Goal: Task Accomplishment & Management: Manage account settings

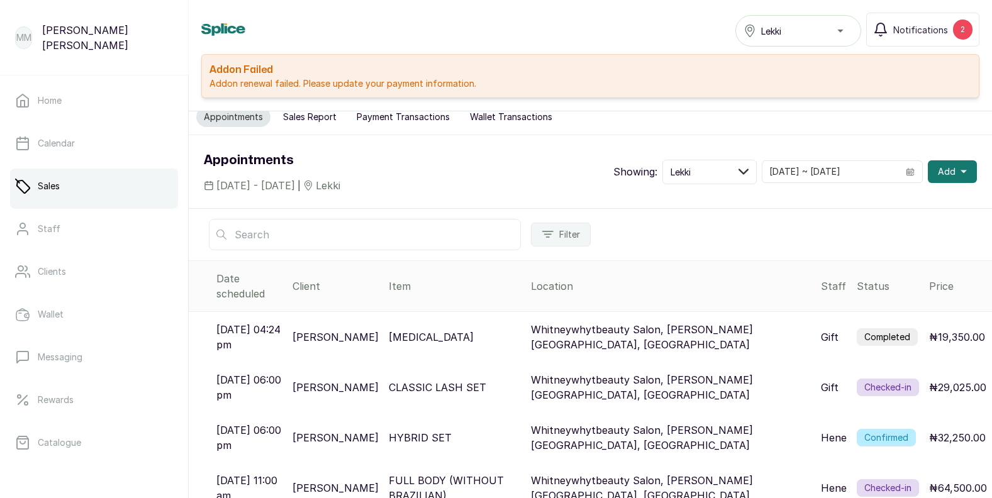
scroll to position [77, 0]
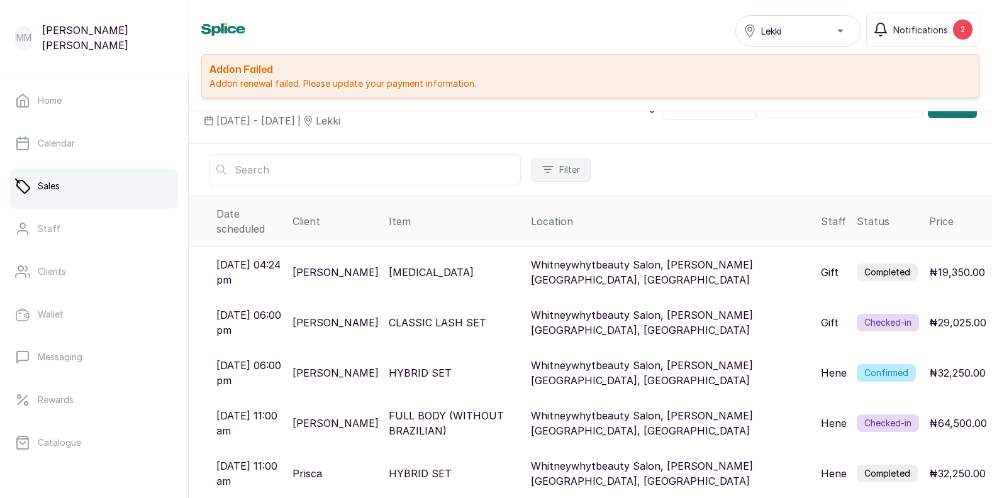
click at [880, 364] on label "Confirmed" at bounding box center [886, 373] width 59 height 18
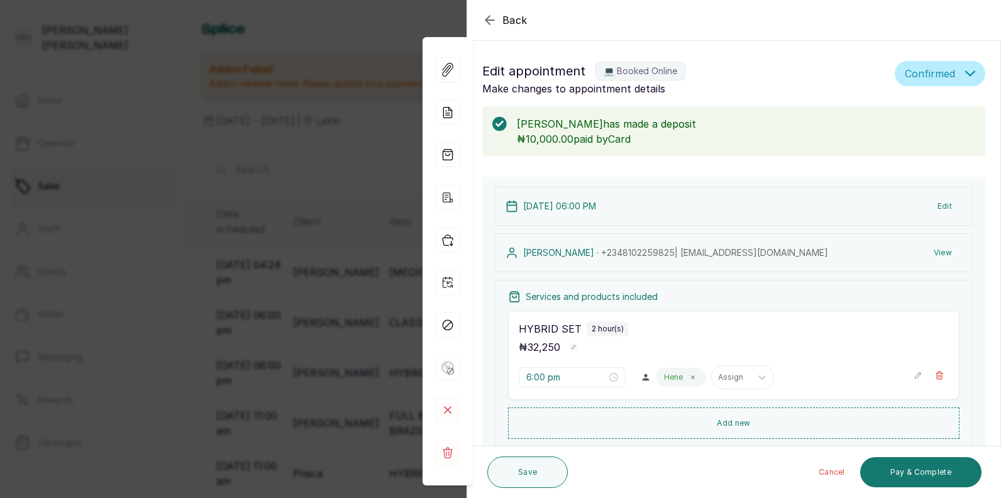
click at [953, 76] on button "Confirmed" at bounding box center [940, 73] width 91 height 25
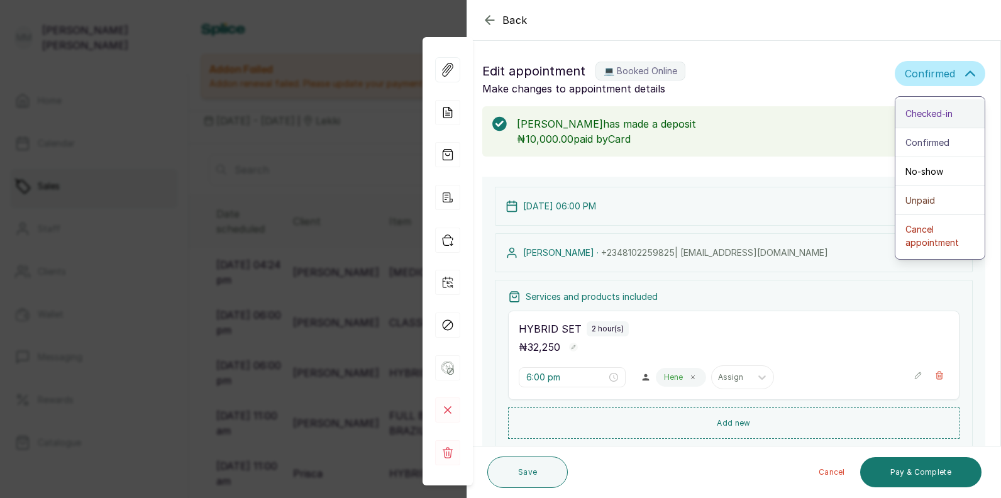
click at [922, 117] on span "Checked-in" at bounding box center [929, 113] width 47 height 13
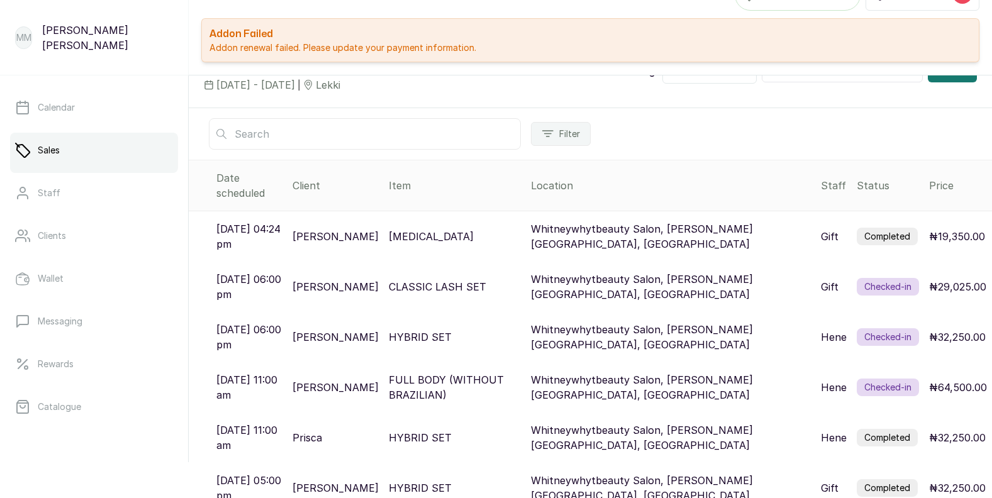
click at [526, 434] on td "HYBRID SET" at bounding box center [455, 438] width 142 height 50
click at [282, 282] on p "[DATE] 06:00 pm" at bounding box center [249, 287] width 66 height 30
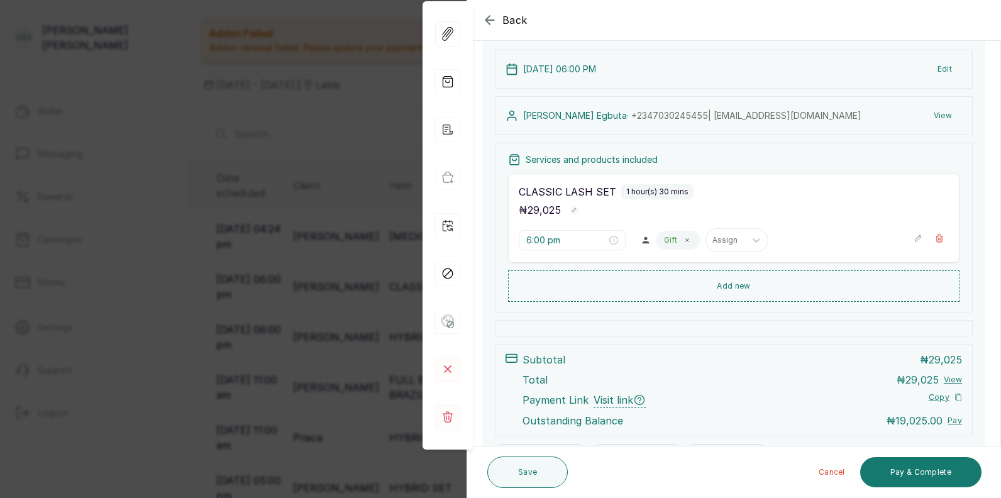
scroll to position [144, 0]
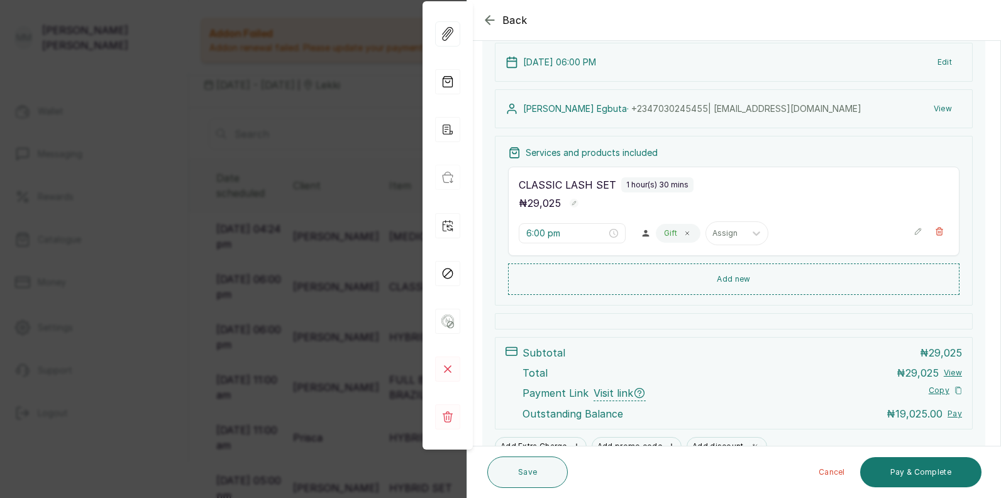
click at [360, 319] on div "Back Appointment Details Edit appointment 💻 Booked Online Make changes to appoi…" at bounding box center [500, 249] width 1001 height 498
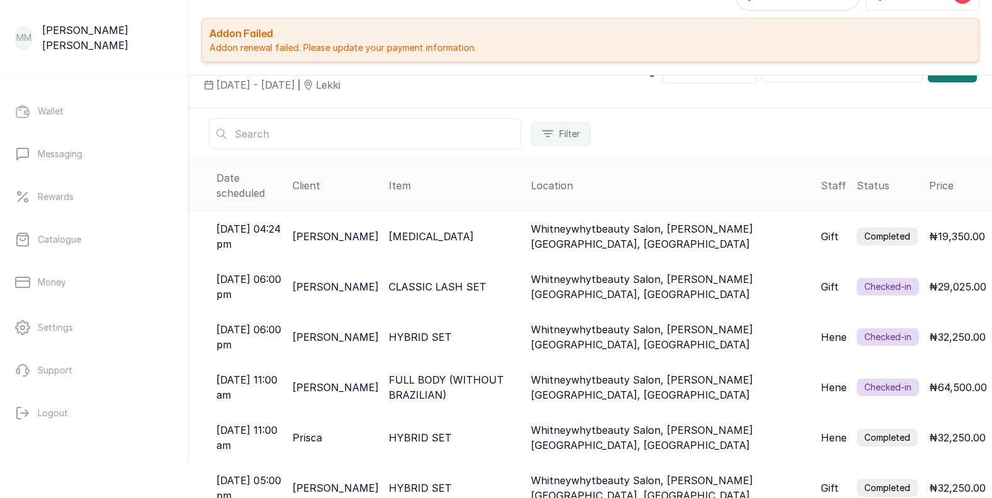
click at [337, 330] on p "[PERSON_NAME]" at bounding box center [335, 337] width 86 height 15
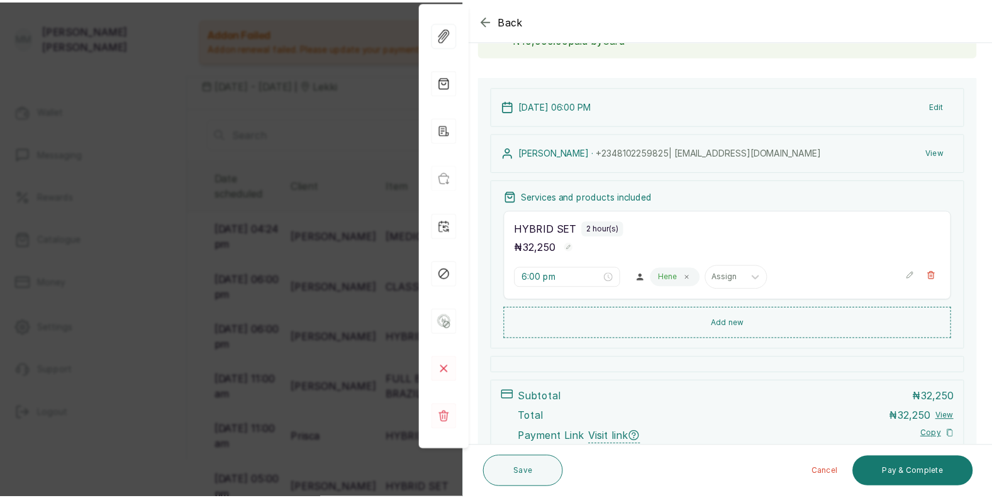
scroll to position [0, 0]
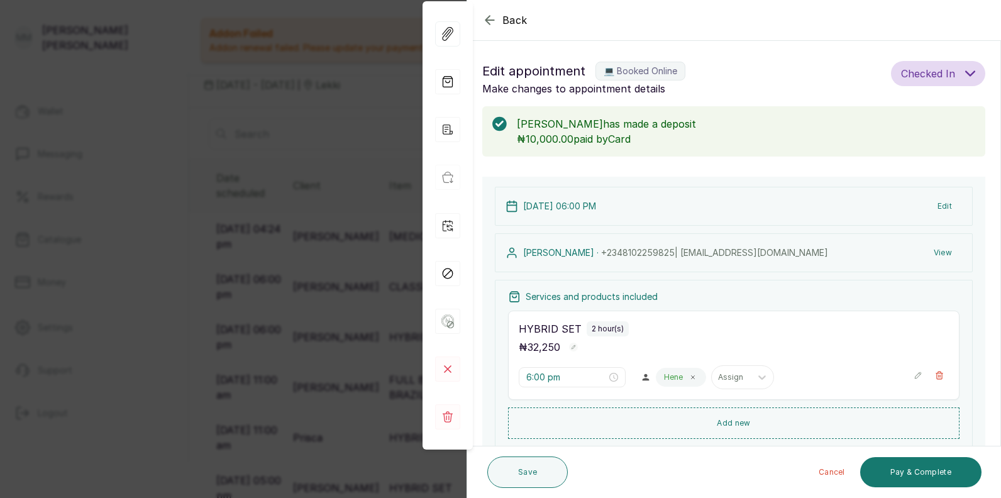
click at [355, 324] on div "Back Appointment Details Edit appointment 💻 Booked Online Make changes to appoi…" at bounding box center [500, 249] width 1001 height 498
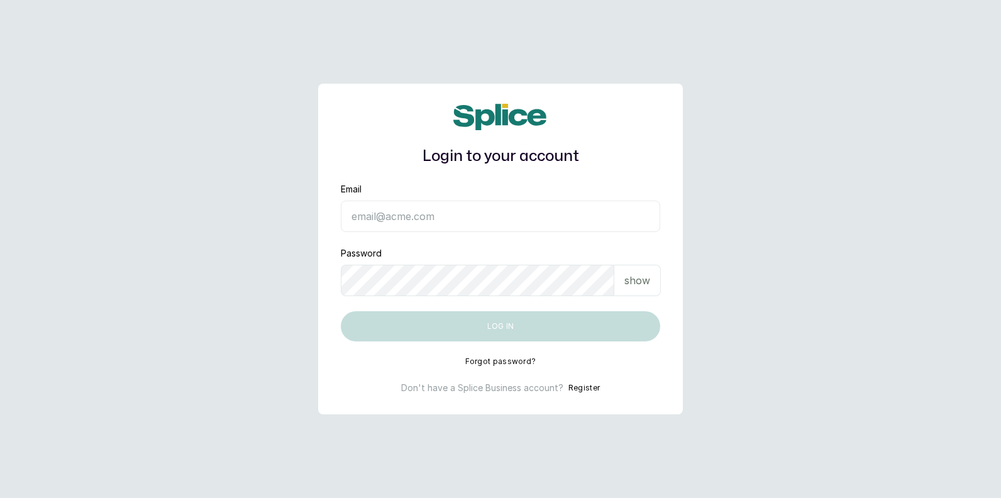
type input "[EMAIL_ADDRESS][DOMAIN_NAME]"
click at [576, 330] on button "Log in" at bounding box center [500, 326] width 319 height 30
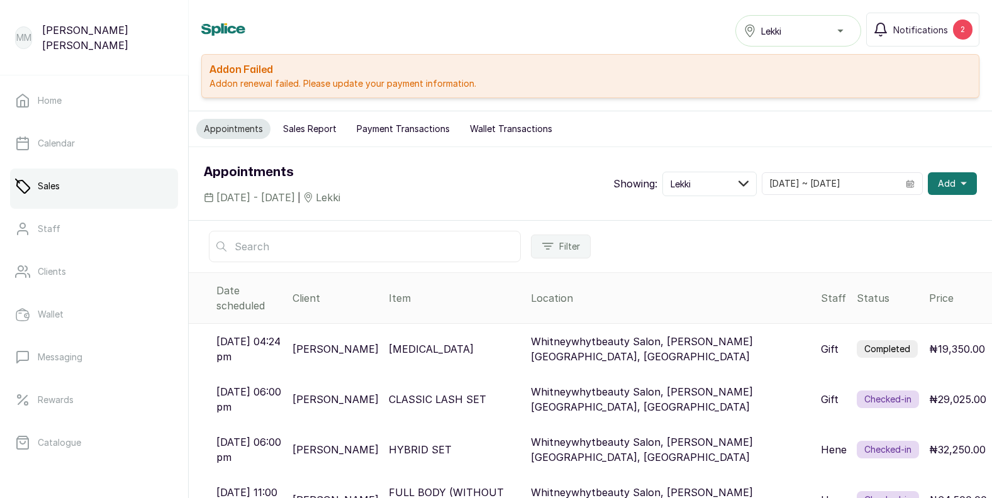
click at [636, 97] on div "Addon Failed Addon renewal failed. Please update your payment information." at bounding box center [590, 76] width 778 height 44
click at [504, 79] on p "Addon renewal failed. Please update your payment information." at bounding box center [590, 83] width 762 height 13
click at [563, 67] on h2 "Addon Failed" at bounding box center [590, 69] width 762 height 15
click at [591, 72] on h2 "Addon Failed" at bounding box center [590, 69] width 762 height 15
click at [618, 76] on h2 "Addon Failed" at bounding box center [590, 69] width 762 height 15
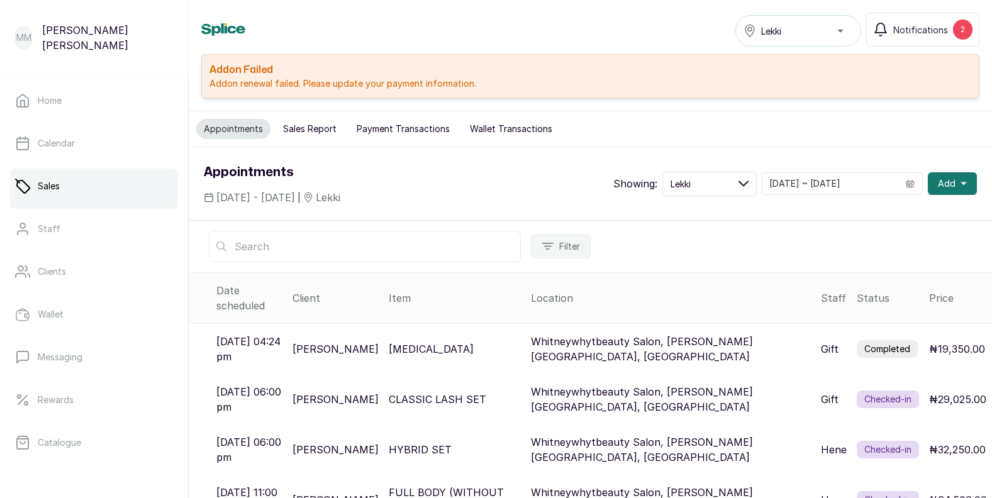
click at [635, 85] on p "Addon renewal failed. Please update your payment information." at bounding box center [590, 83] width 762 height 13
click at [679, 86] on p "Addon renewal failed. Please update your payment information." at bounding box center [590, 83] width 762 height 13
click at [769, 80] on p "Addon renewal failed. Please update your payment information." at bounding box center [590, 83] width 762 height 13
click at [379, 492] on p "[PERSON_NAME]" at bounding box center [335, 499] width 86 height 15
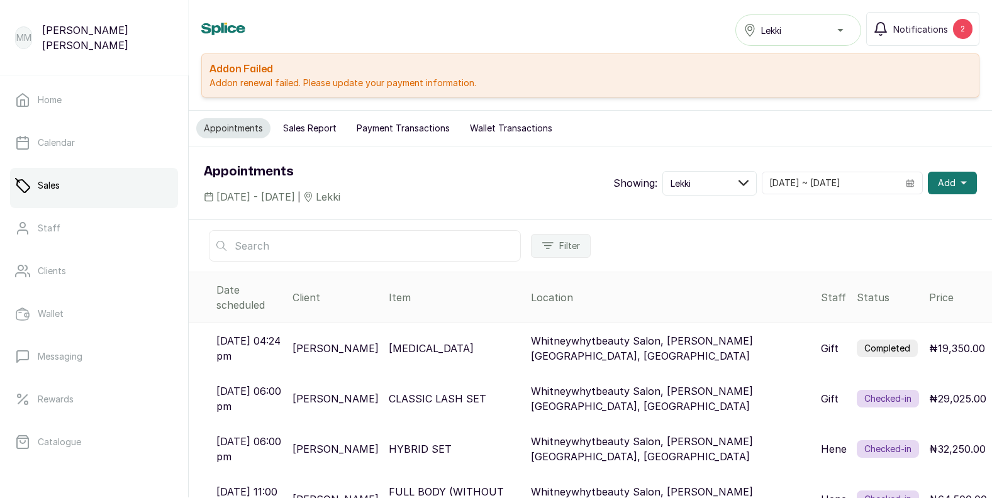
click at [384, 474] on td "[PERSON_NAME]" at bounding box center [335, 499] width 96 height 50
click at [379, 492] on p "[PERSON_NAME]" at bounding box center [335, 499] width 86 height 15
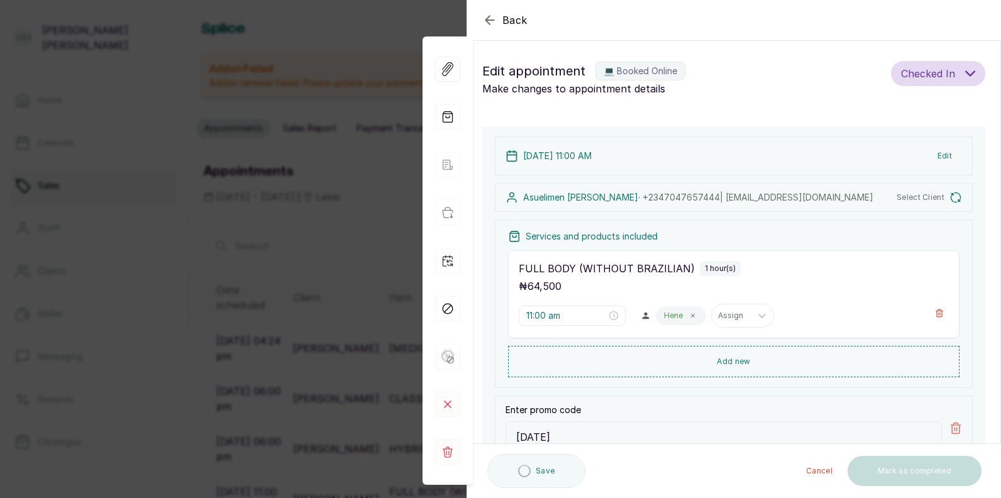
click at [393, 467] on div "Back Appointment Details Edit appointment 💻 Booked Online Make changes to appoi…" at bounding box center [500, 249] width 1001 height 498
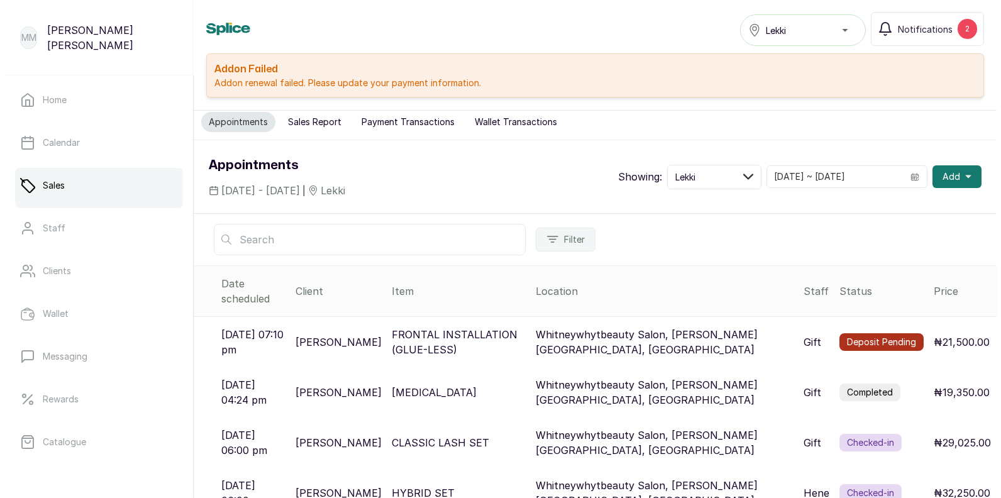
scroll to position [8, 0]
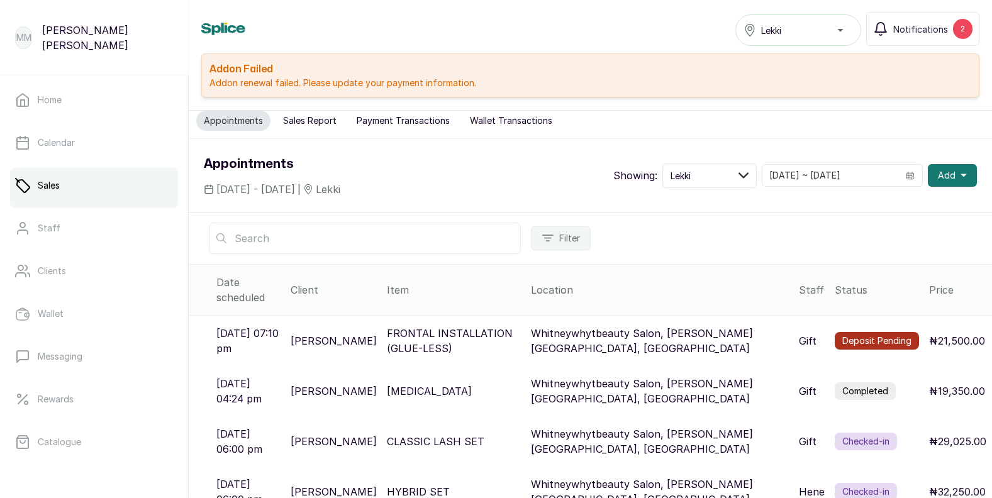
click at [377, 434] on p "[PERSON_NAME]" at bounding box center [334, 441] width 86 height 15
click at [382, 434] on td "[PERSON_NAME]" at bounding box center [334, 441] width 96 height 50
click at [377, 434] on p "[PERSON_NAME]" at bounding box center [334, 441] width 86 height 15
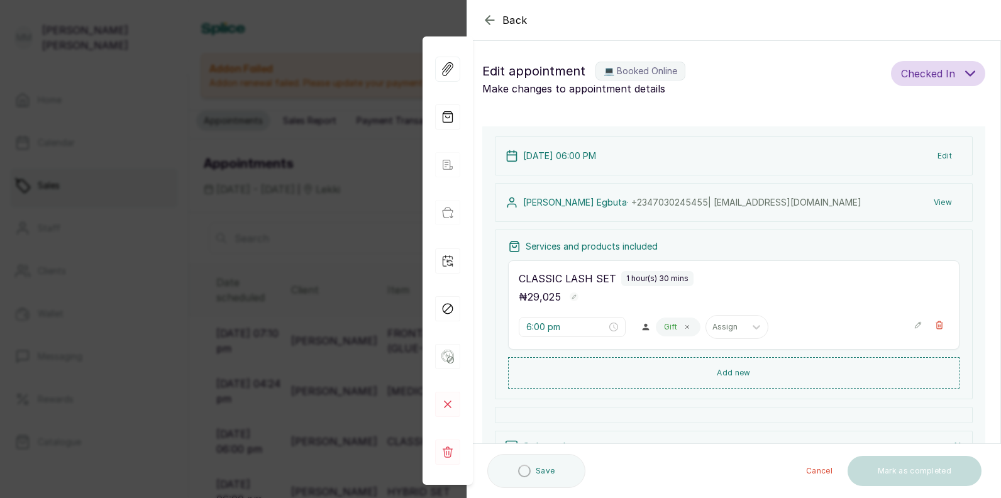
type input "6:00 pm"
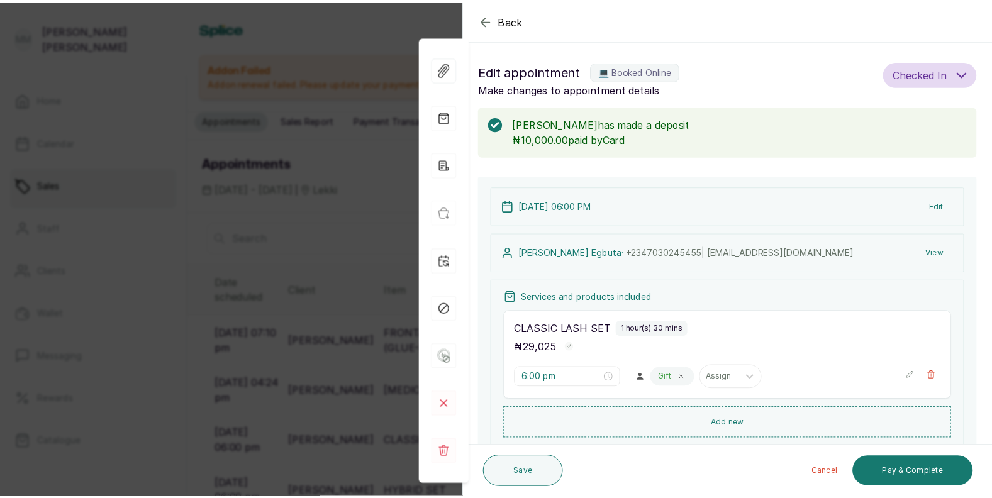
scroll to position [1, 0]
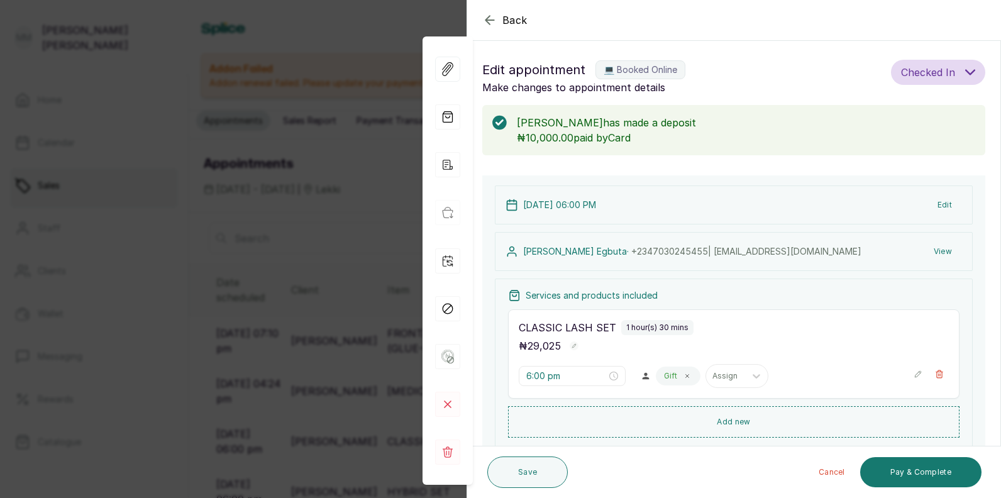
click at [410, 442] on div "Back Appointment Details Edit appointment 💻 Booked Online Make changes to appoi…" at bounding box center [500, 249] width 1001 height 498
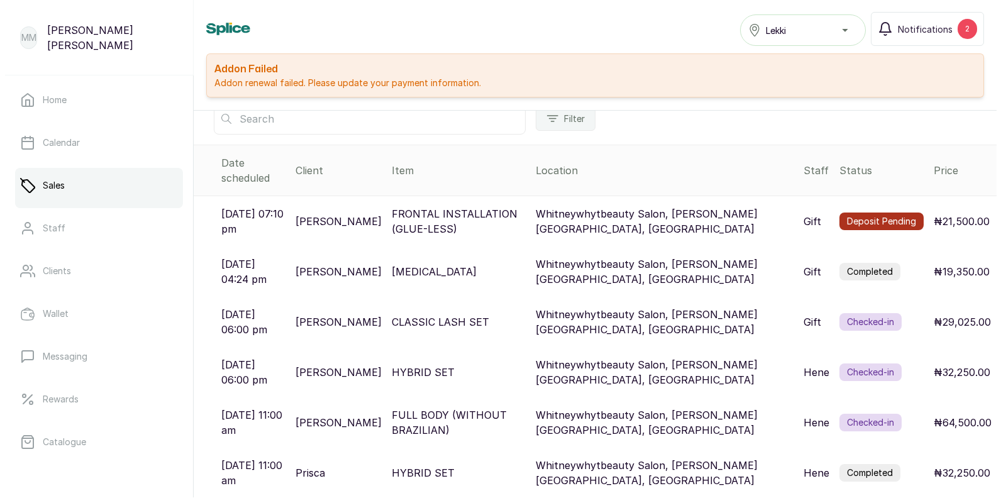
scroll to position [36, 0]
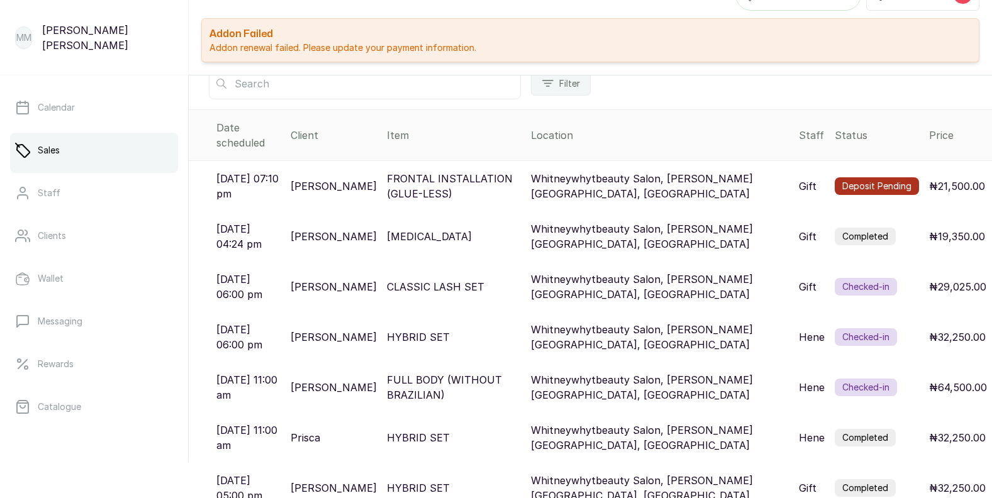
click at [657, 433] on p "Whitneywhytbeauty Salon, [PERSON_NAME][GEOGRAPHIC_DATA], [GEOGRAPHIC_DATA]" at bounding box center [660, 438] width 258 height 30
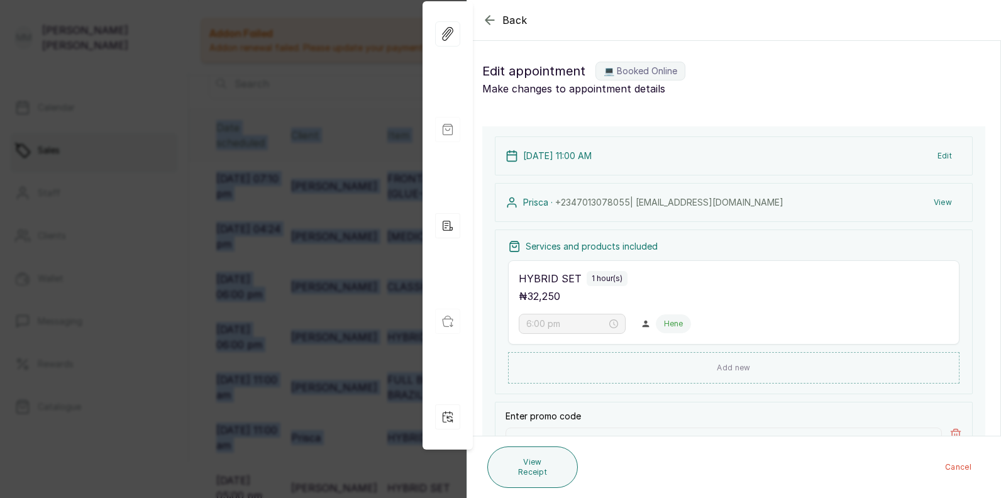
type input "11:00 am"
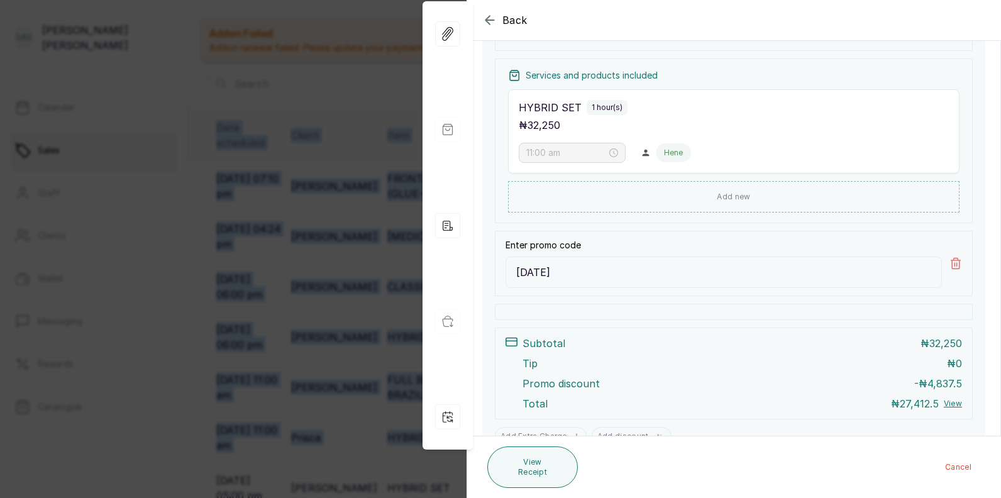
scroll to position [291, 0]
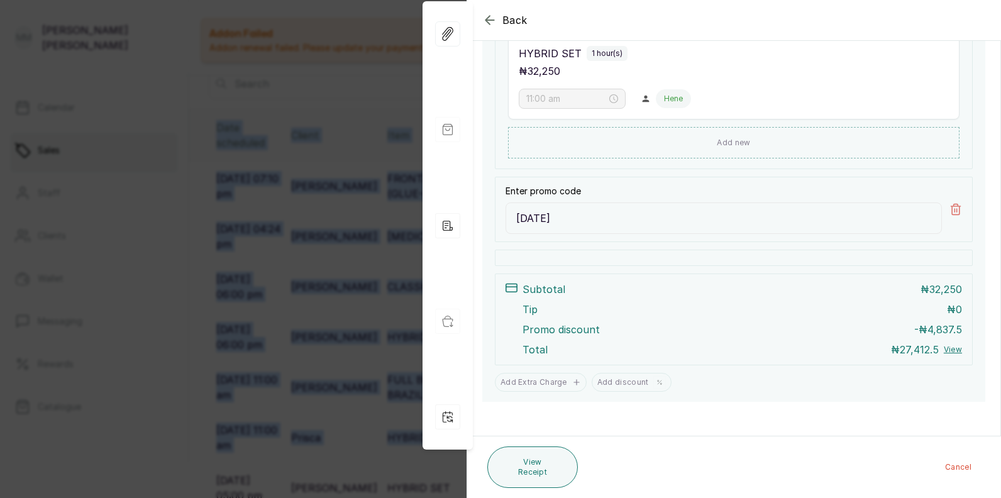
click at [497, 27] on icon "button" at bounding box center [489, 20] width 15 height 15
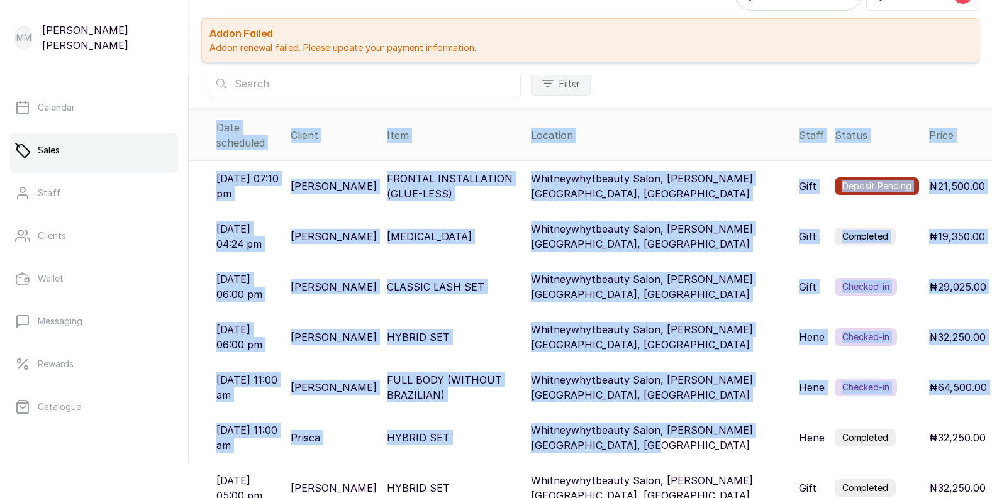
click at [356, 480] on p "[PERSON_NAME]" at bounding box center [334, 487] width 86 height 15
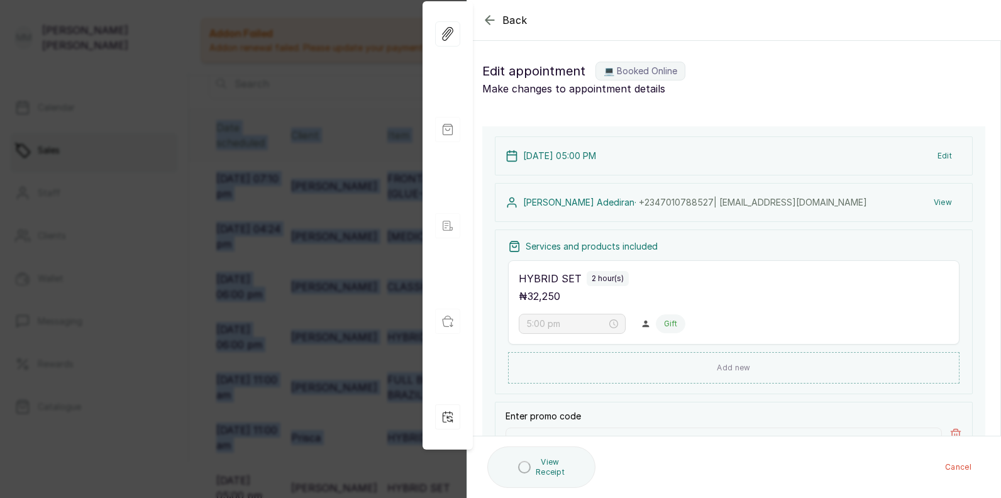
type input "5:00 pm"
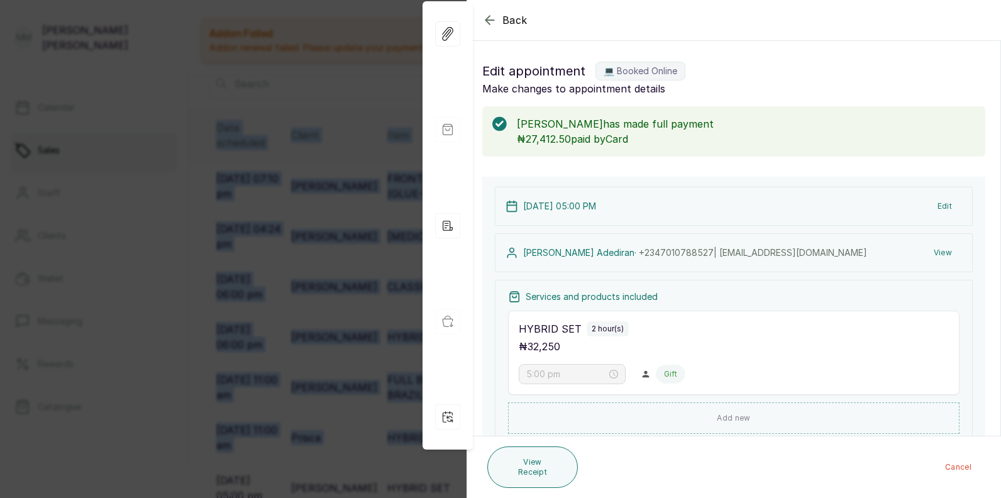
click at [501, 27] on button "Back" at bounding box center [504, 20] width 45 height 15
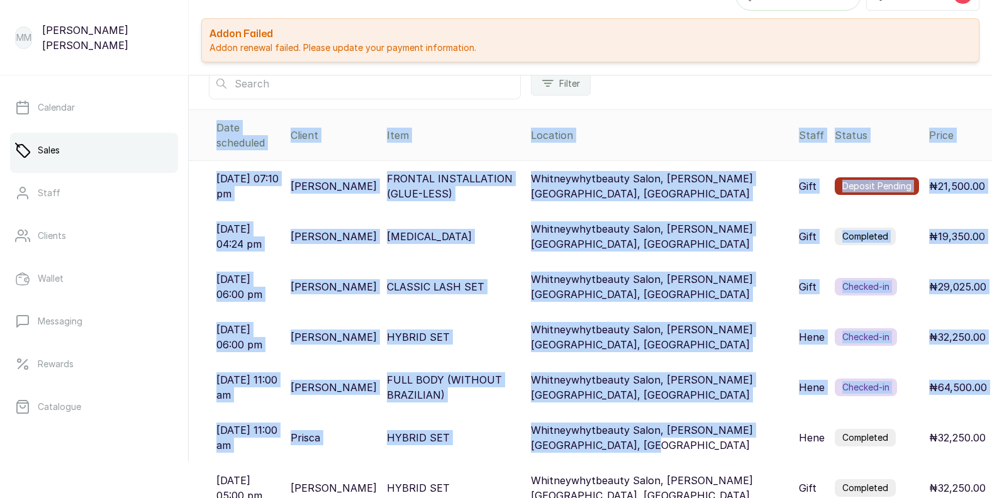
click at [275, 428] on p "[DATE] 11:00 am" at bounding box center [248, 438] width 64 height 30
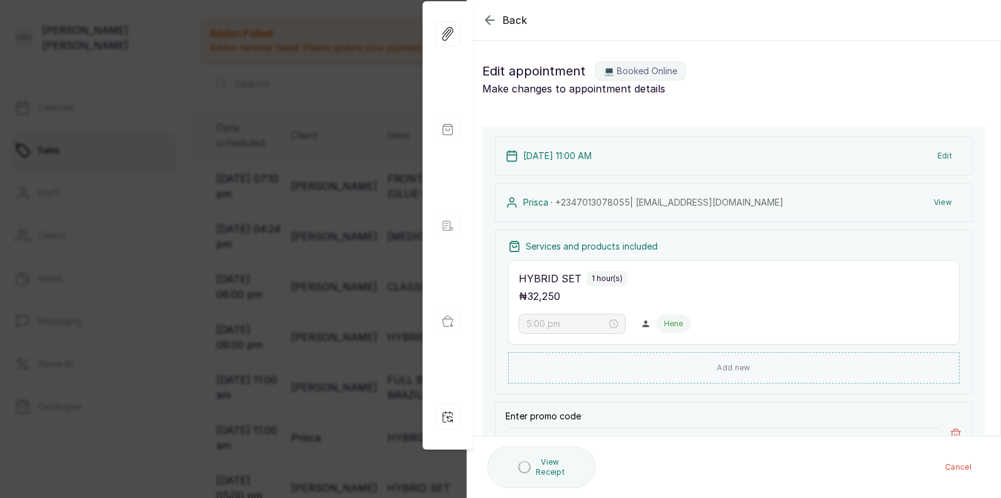
type input "11:00 am"
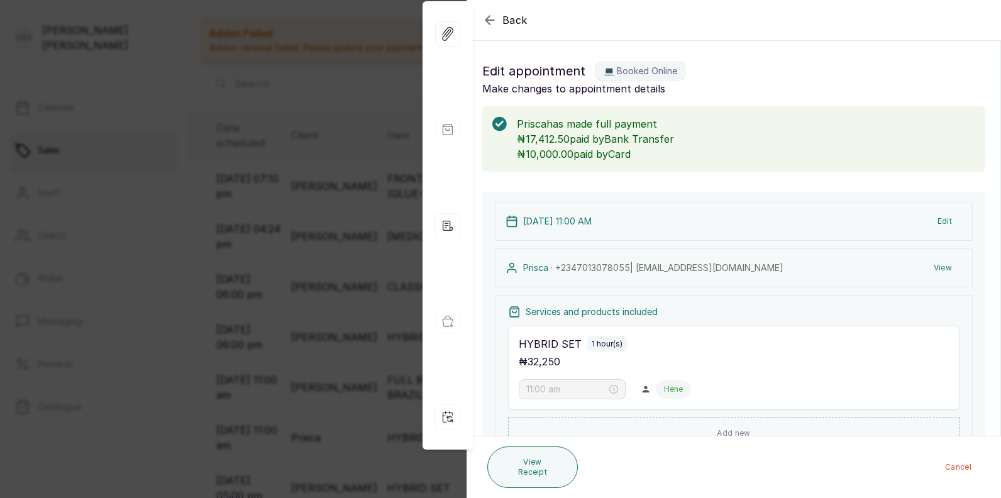
click at [531, 183] on form "Back Appointment Details Edit appointment 💻 Booked Online Make changes to appoi…" at bounding box center [733, 394] width 533 height 787
click at [533, 192] on div "[DATE] 11:00 AM Edit Prisca · [PHONE_NUMBER] | [EMAIL_ADDRESS][DOMAIN_NAME] Vie…" at bounding box center [733, 442] width 503 height 501
click at [491, 21] on icon "button" at bounding box center [489, 20] width 15 height 15
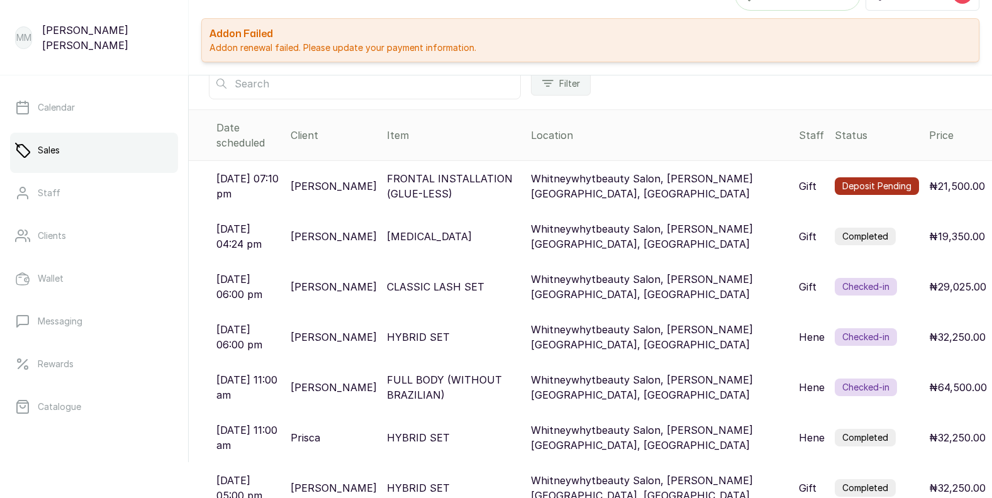
click at [361, 480] on p "[PERSON_NAME]" at bounding box center [334, 487] width 86 height 15
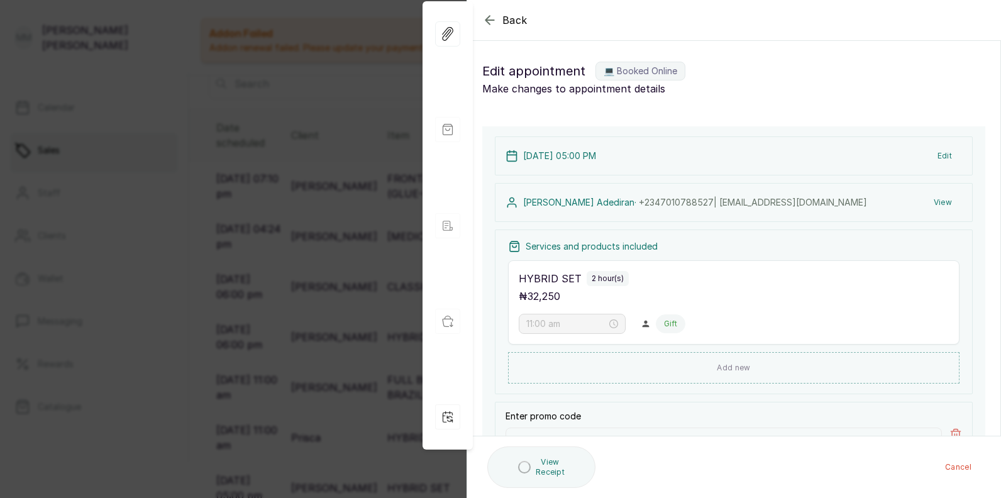
type input "5:00 pm"
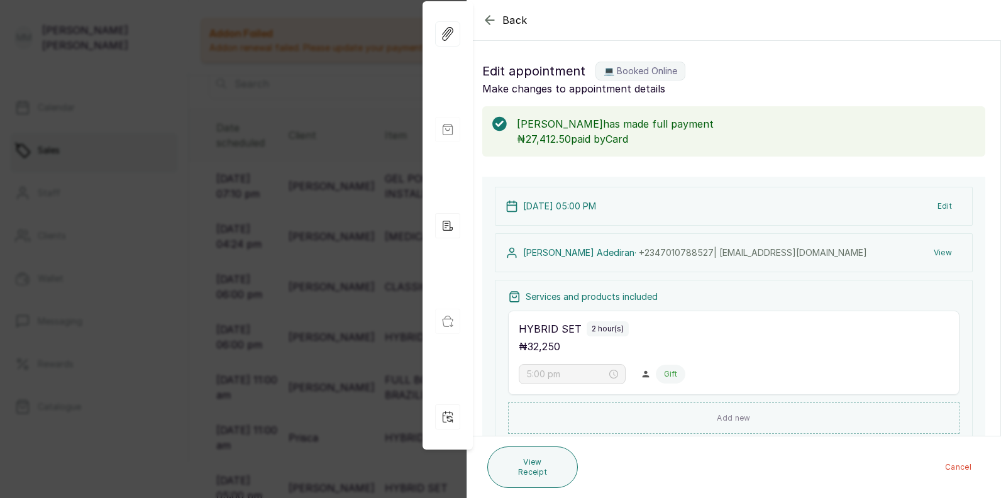
click at [481, 421] on div "[DATE] 05:00 PM Edit [PERSON_NAME] · [PHONE_NUMBER] | [EMAIL_ADDRESS][DOMAIN_NA…" at bounding box center [733, 427] width 533 height 501
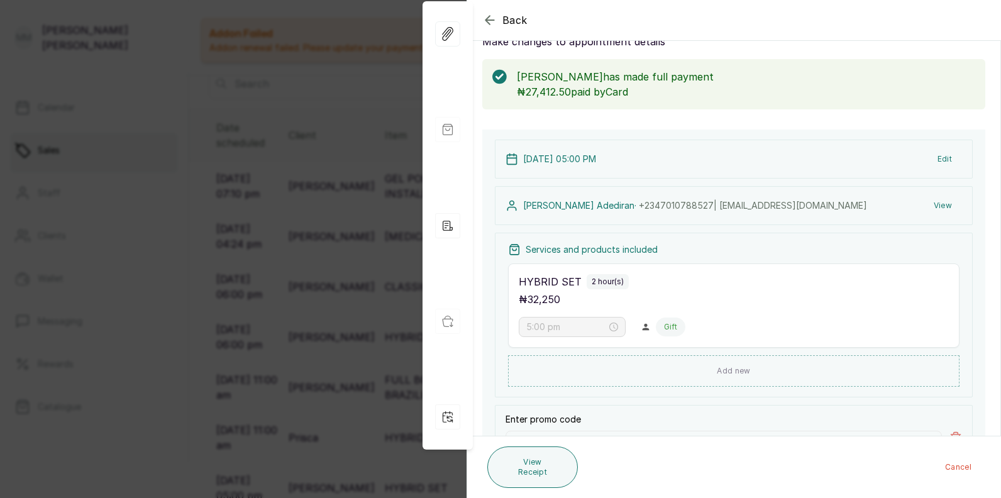
scroll to position [50, 0]
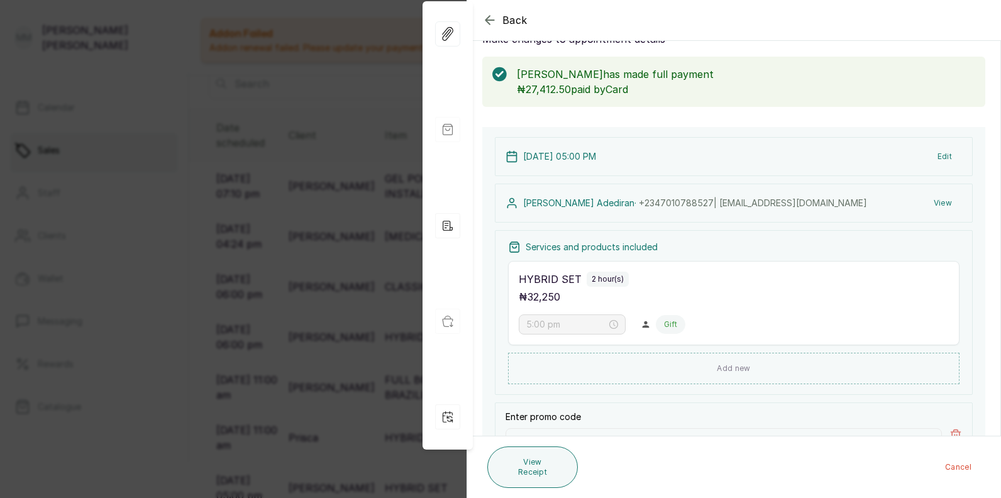
click at [499, 23] on button "Back" at bounding box center [504, 20] width 45 height 15
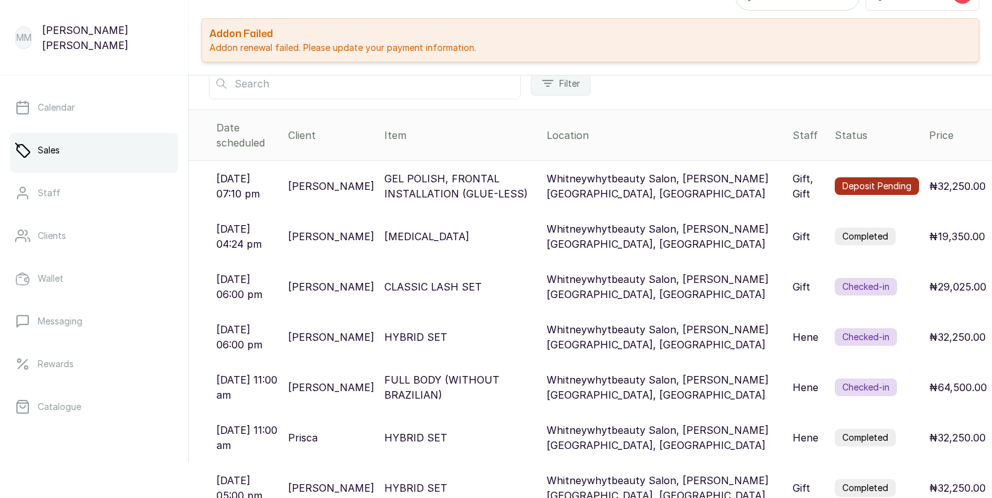
click at [536, 279] on div "CLASSIC LASH SET" at bounding box center [460, 286] width 152 height 15
click at [447, 330] on p "HYBRID SET" at bounding box center [415, 337] width 63 height 15
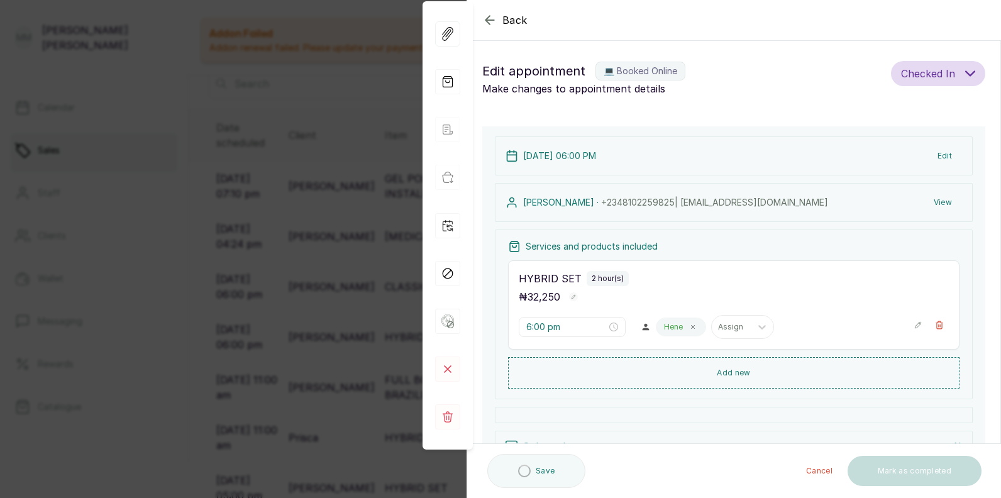
type input "6:00 pm"
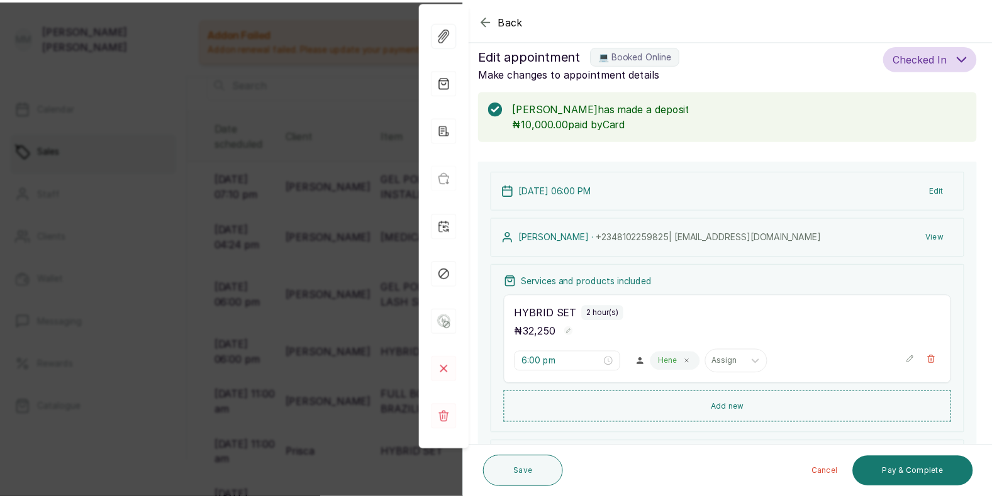
scroll to position [0, 0]
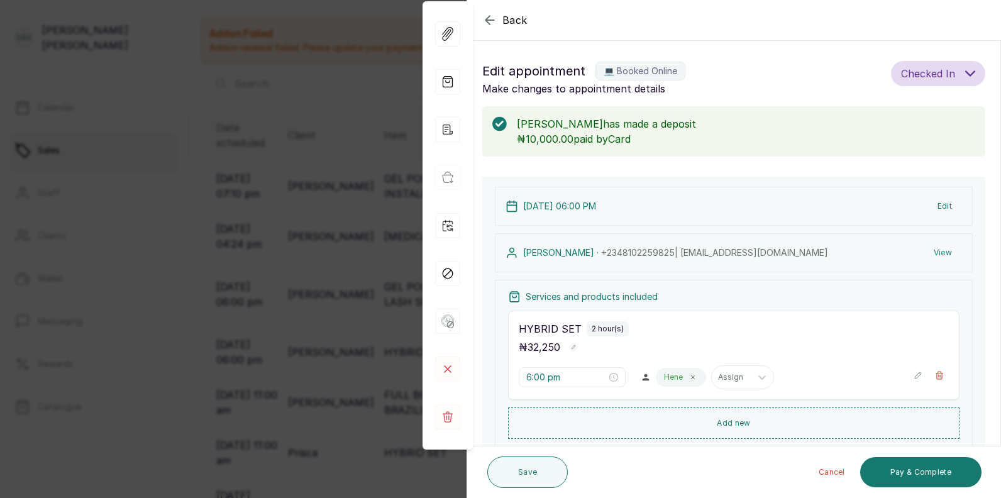
drag, startPoint x: 227, startPoint y: 186, endPoint x: 230, endPoint y: 196, distance: 9.9
click at [228, 186] on div "Back Appointment Details Edit appointment 💻 Booked Online Make changes to appoi…" at bounding box center [500, 249] width 1001 height 498
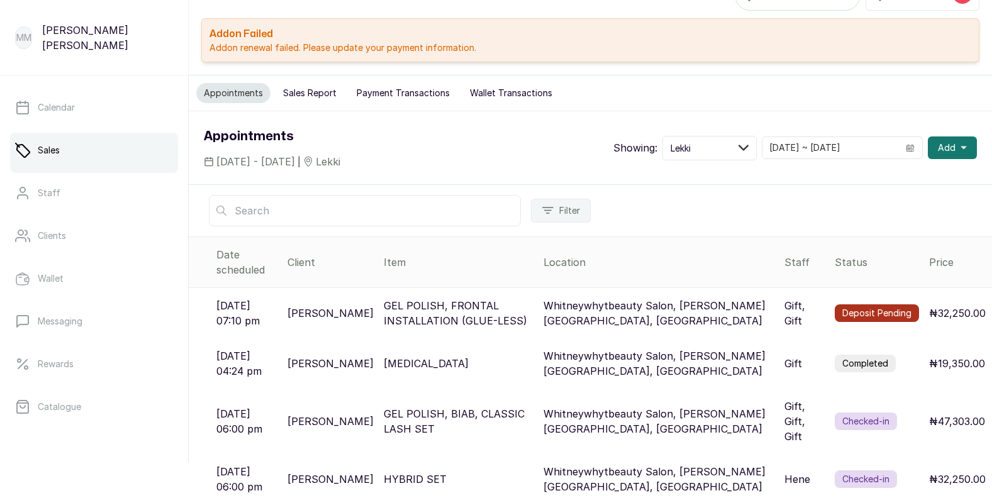
click at [683, 406] on p "Whitneywhytbeauty Salon, [PERSON_NAME][GEOGRAPHIC_DATA], [GEOGRAPHIC_DATA]" at bounding box center [658, 421] width 231 height 30
